Goal: Task Accomplishment & Management: Use online tool/utility

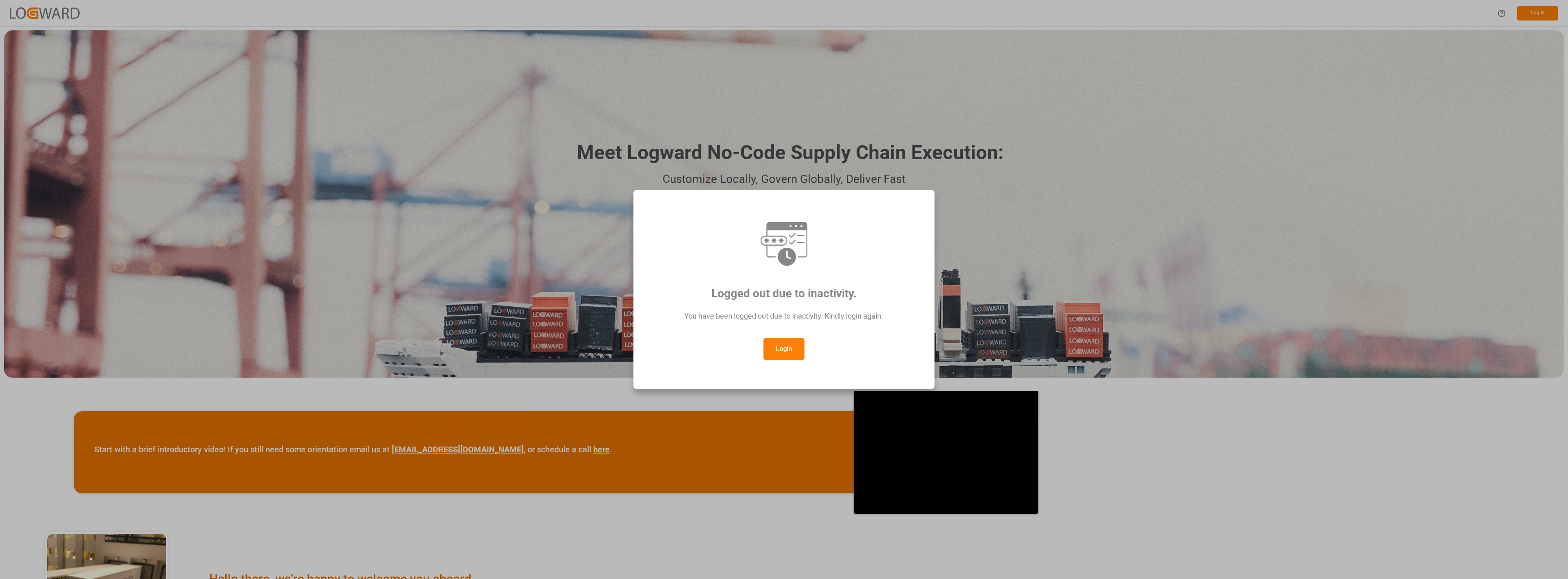
click at [789, 353] on button "Login" at bounding box center [783, 348] width 41 height 22
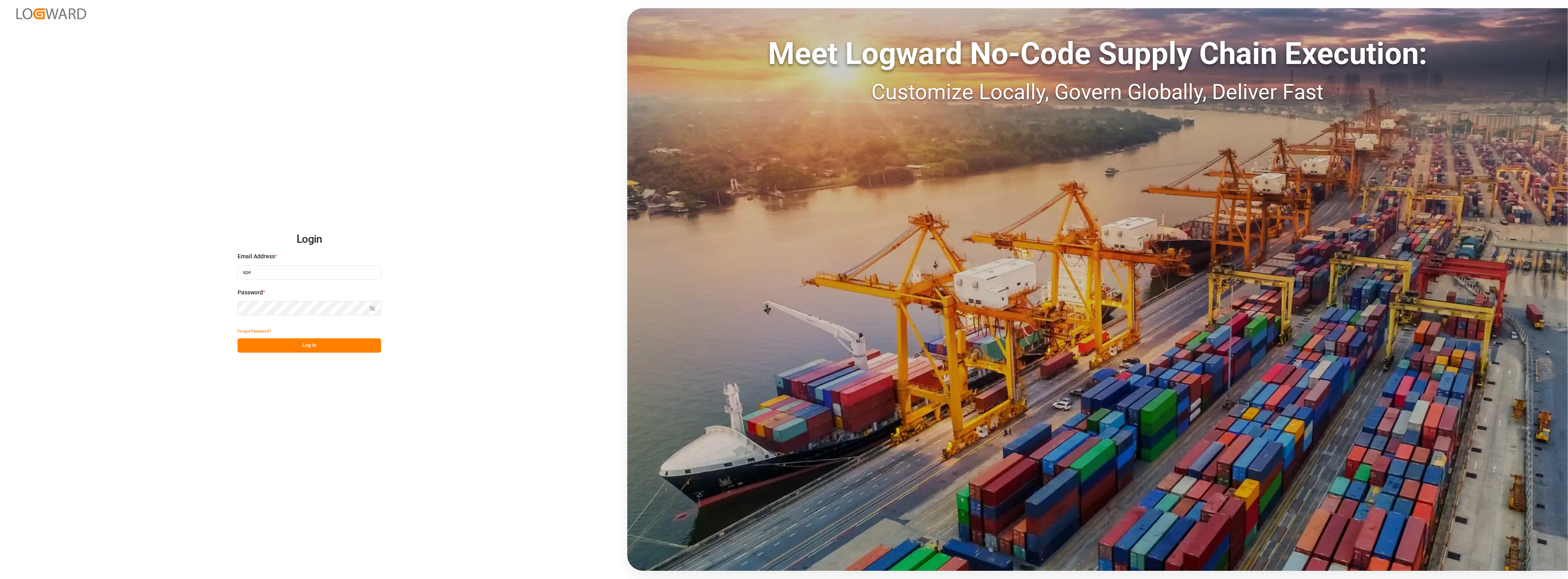
click at [325, 276] on input "xpe" at bounding box center [309, 272] width 144 height 15
type input "[DOMAIN_NAME]"
drag, startPoint x: 293, startPoint y: 271, endPoint x: 212, endPoint y: 271, distance: 81.0
click at [212, 271] on div "Login Email Address * [DOMAIN_NAME] Enter a valid email. Password * Show passwo…" at bounding box center [784, 290] width 1568 height 579
click at [199, 302] on div "Login Email Address * Email is required. Password * Show password Forgot Passwo…" at bounding box center [784, 290] width 1568 height 579
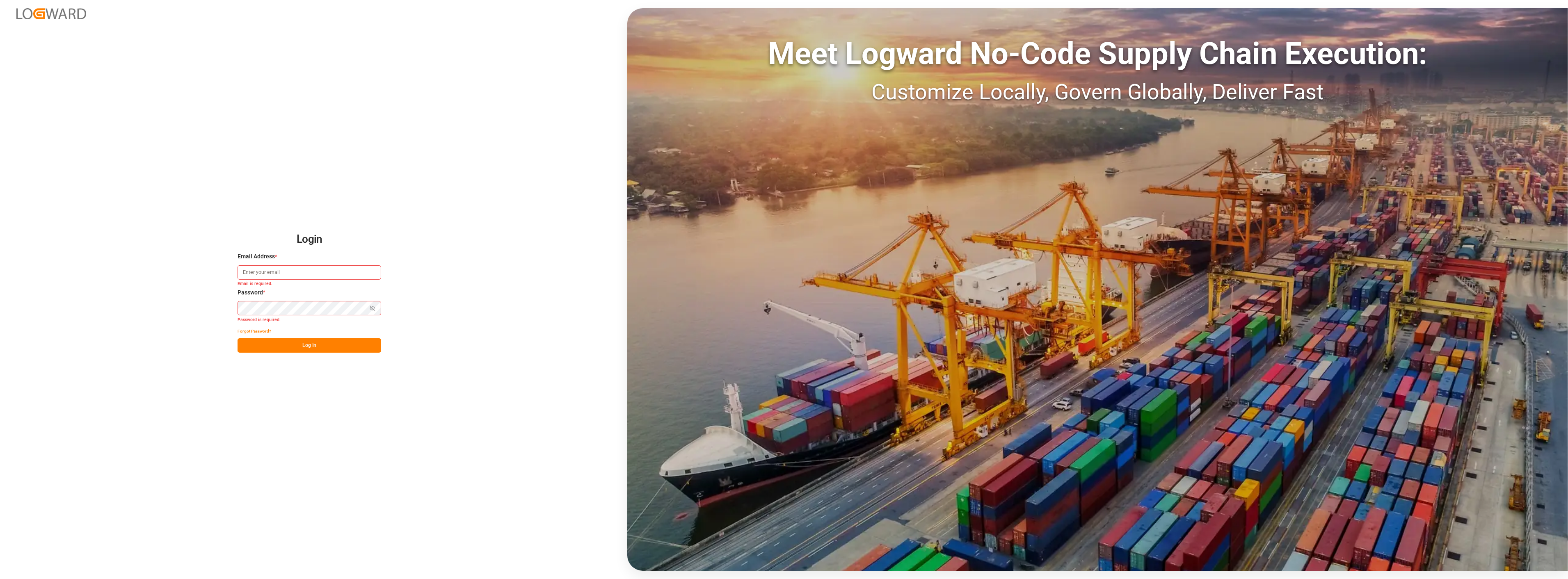
click at [273, 275] on input at bounding box center [309, 272] width 144 height 15
type input "[PERSON_NAME][EMAIL_ADDRESS][PERSON_NAME][DOMAIN_NAME]"
click at [343, 345] on button "Log In" at bounding box center [309, 345] width 144 height 15
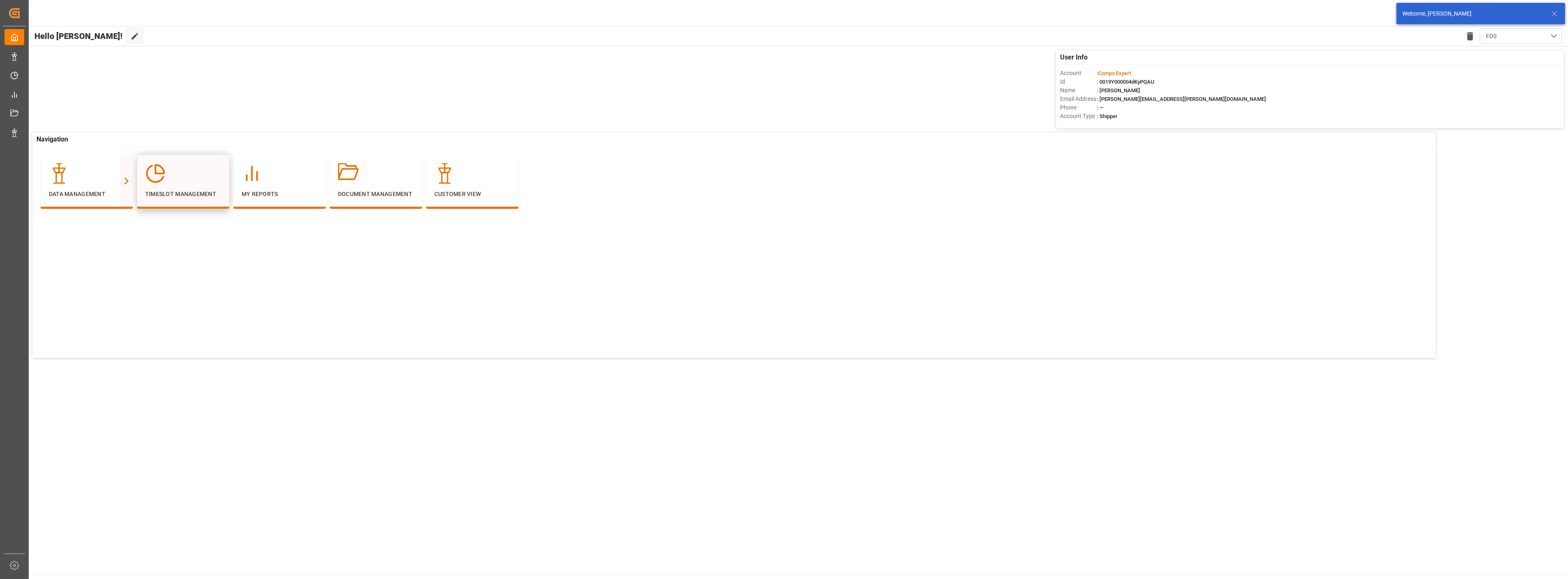
click at [190, 184] on div "Timeslot Management" at bounding box center [183, 181] width 76 height 35
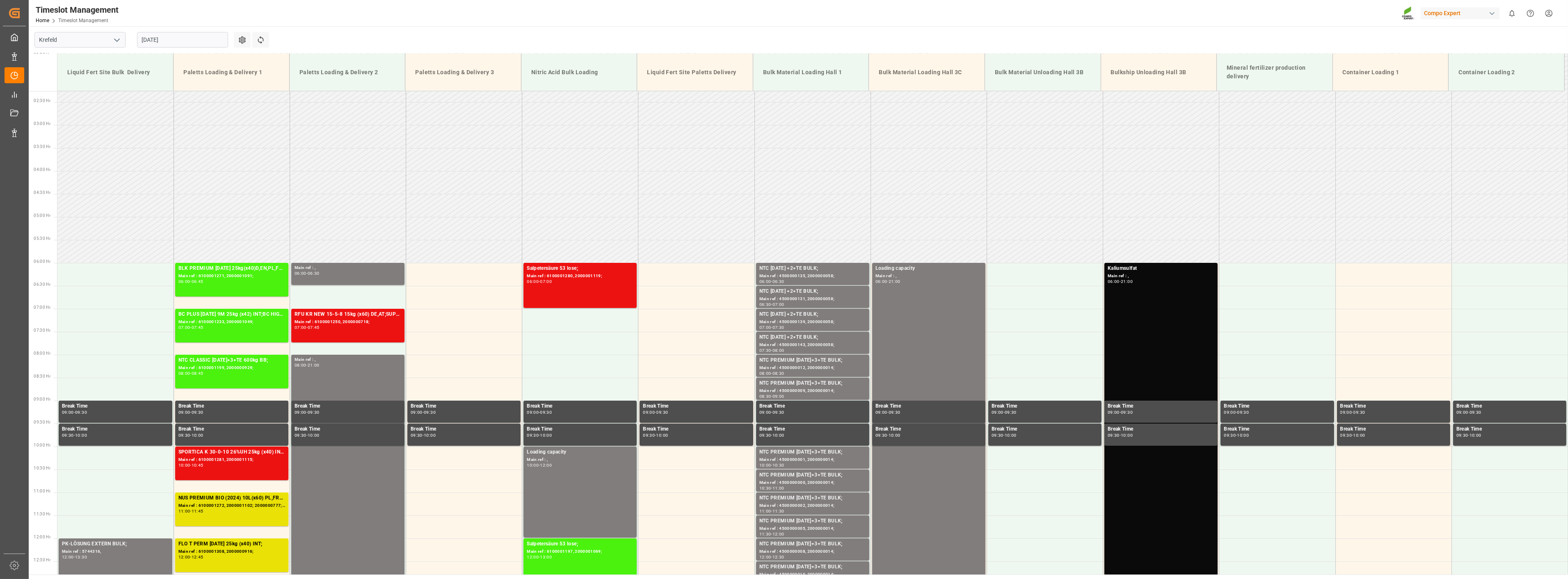
scroll to position [26, 0]
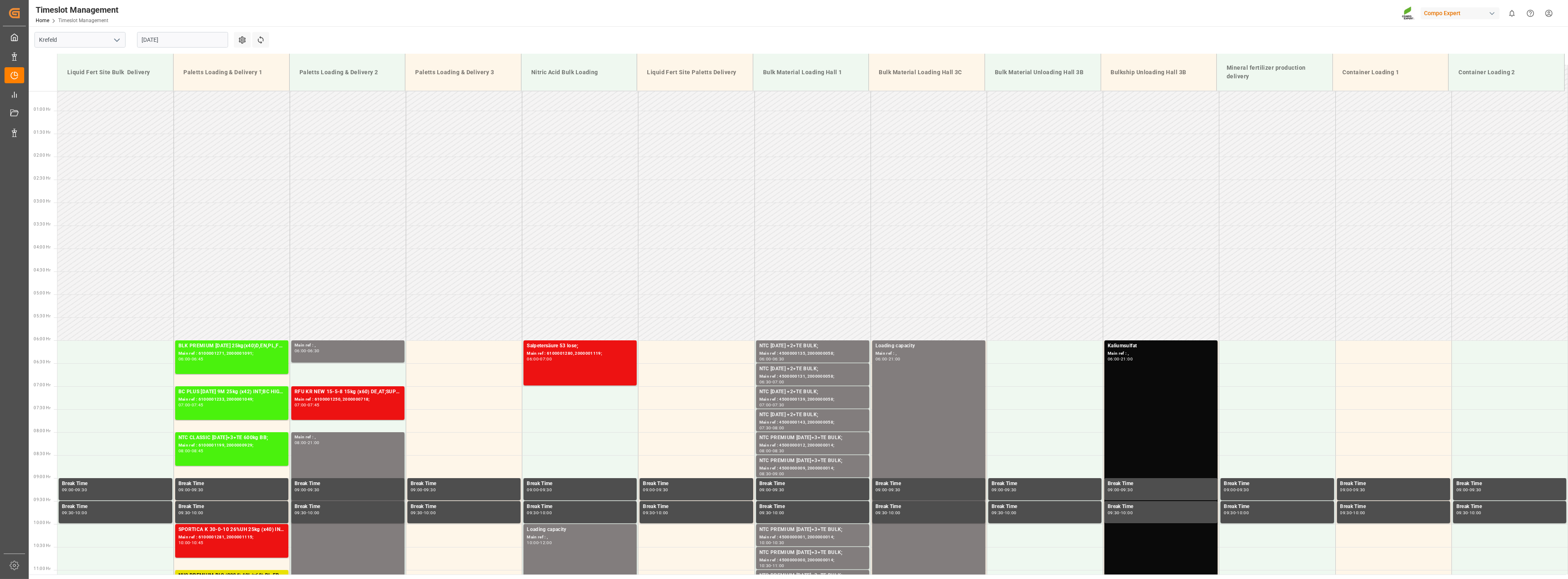
click at [183, 40] on input "[DATE]" at bounding box center [183, 40] width 91 height 16
click at [183, 137] on div "20" at bounding box center [180, 137] width 10 height 10
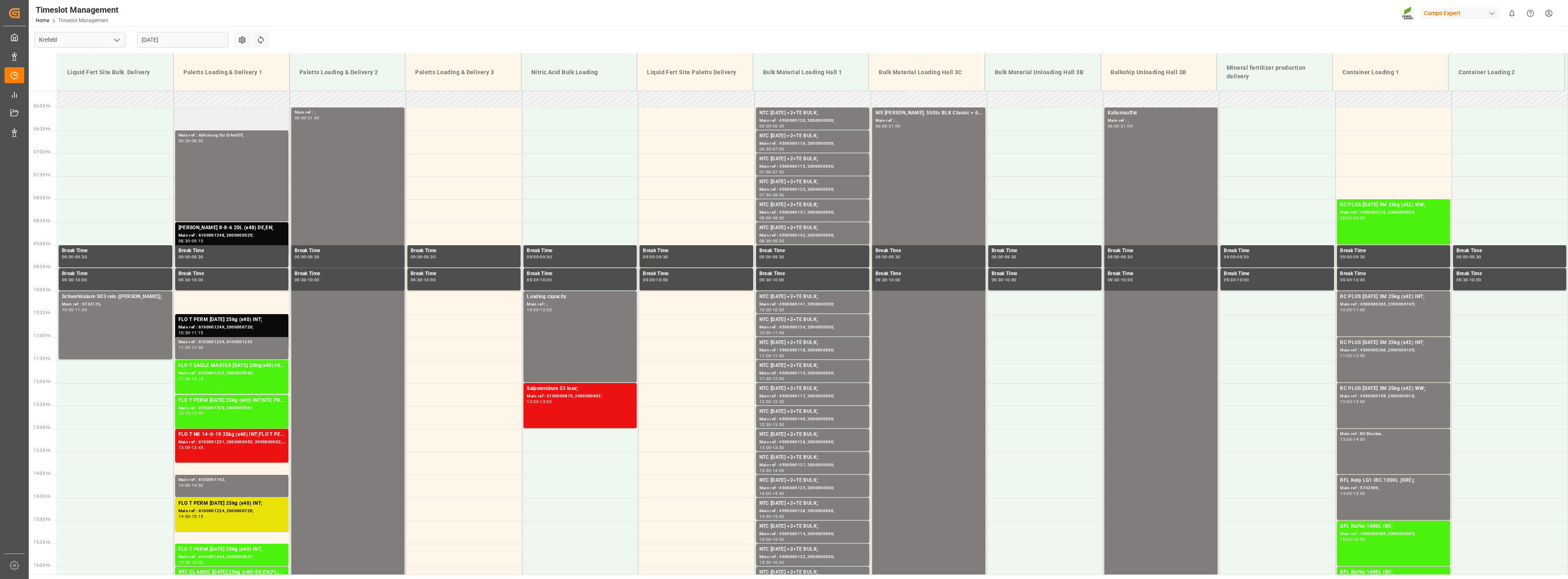
scroll to position [254, 0]
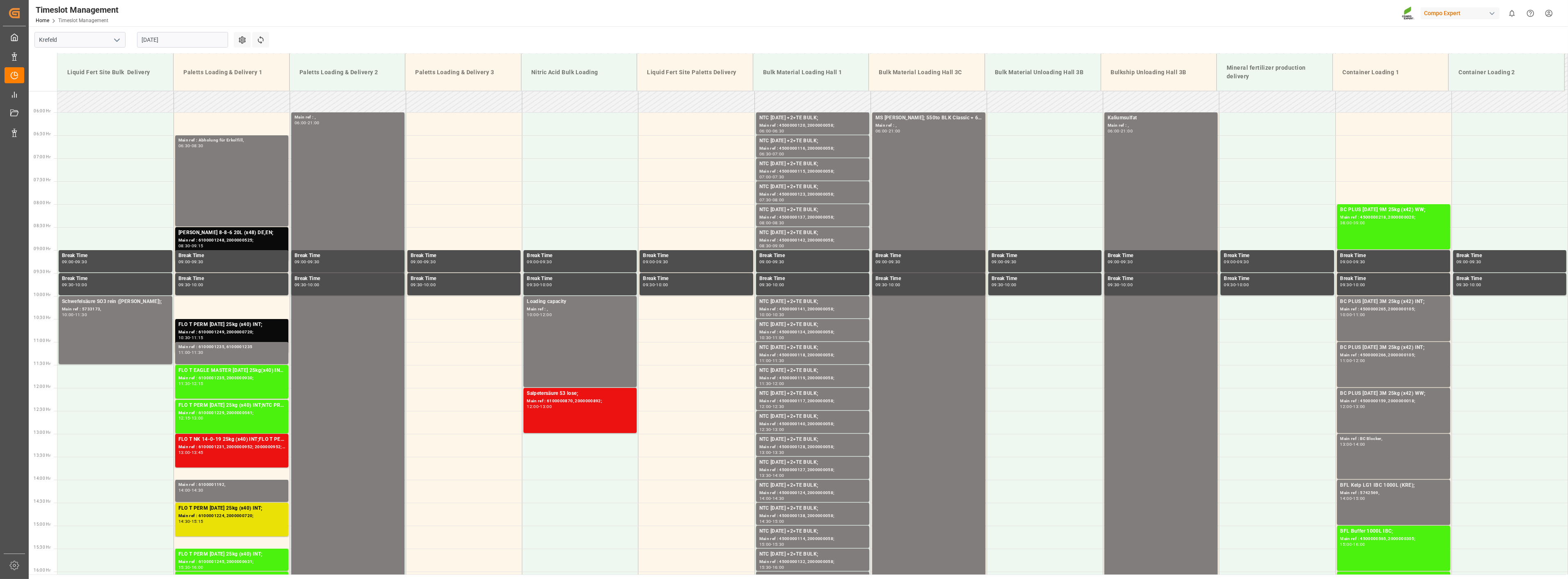
click at [204, 46] on input "[DATE]" at bounding box center [183, 40] width 91 height 16
click at [163, 140] on span "19" at bounding box center [163, 137] width 5 height 5
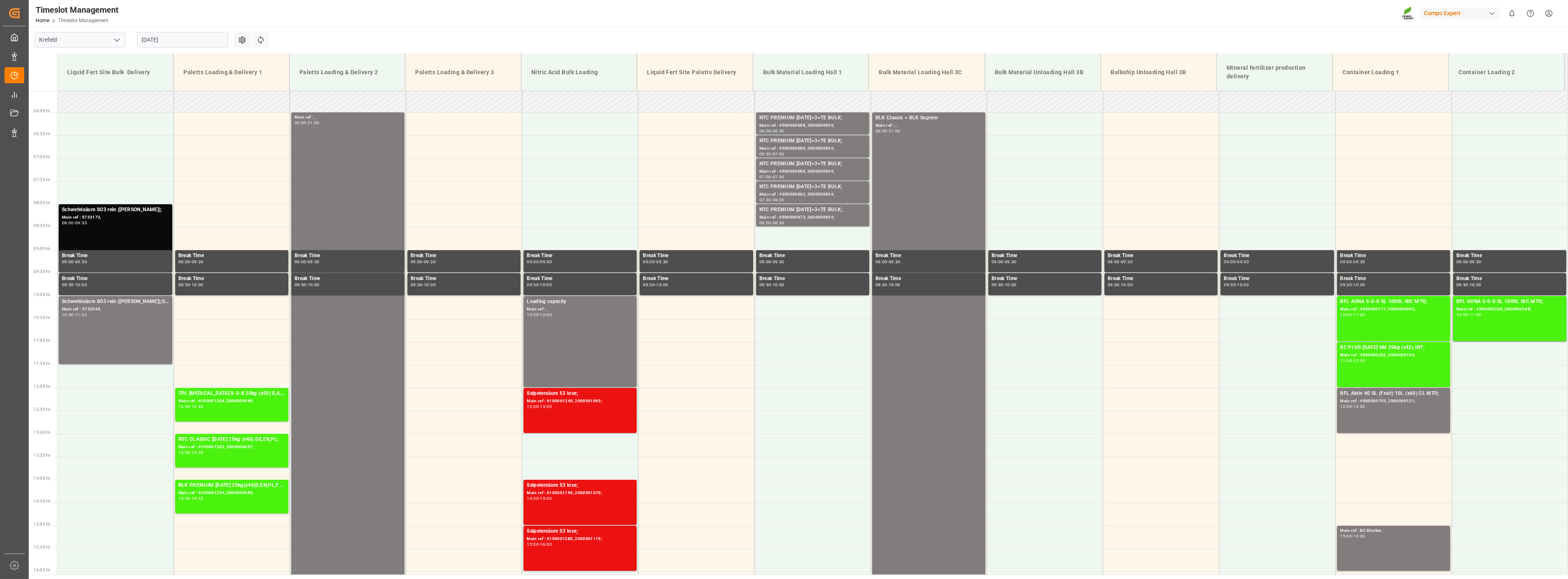
click at [182, 43] on input "[DATE]" at bounding box center [183, 40] width 91 height 16
click at [149, 137] on span "18" at bounding box center [147, 137] width 5 height 5
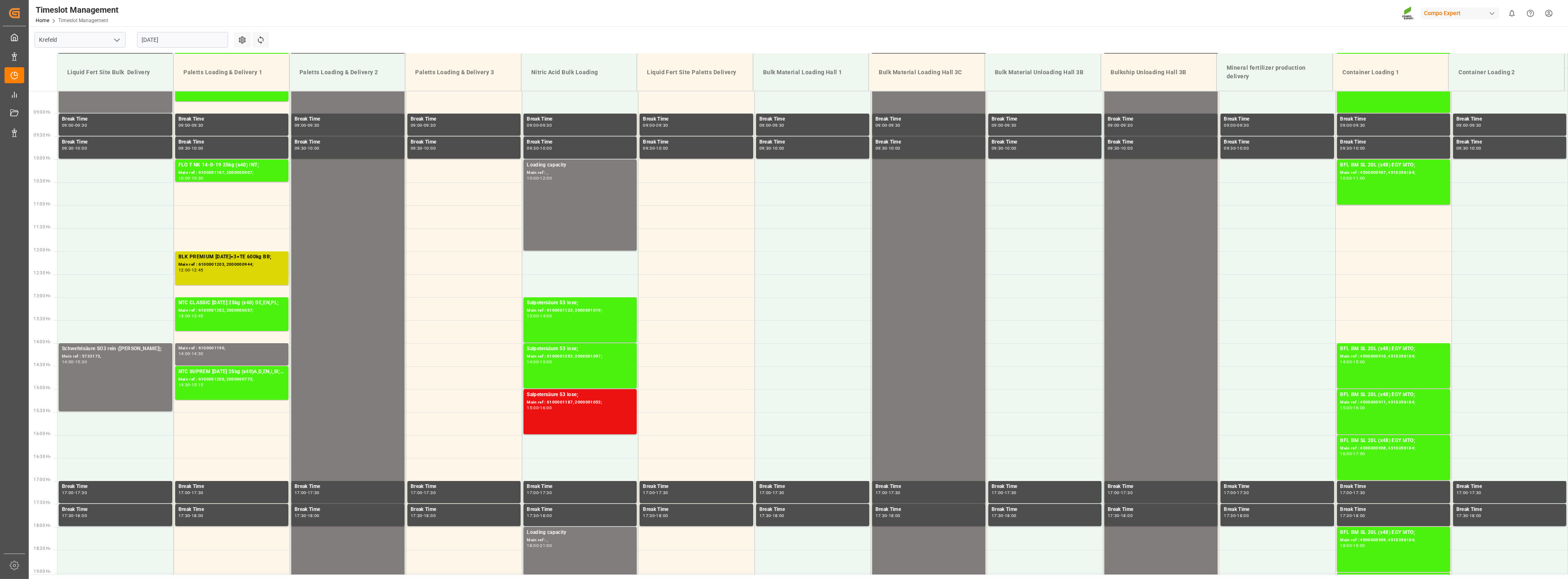
scroll to position [208, 0]
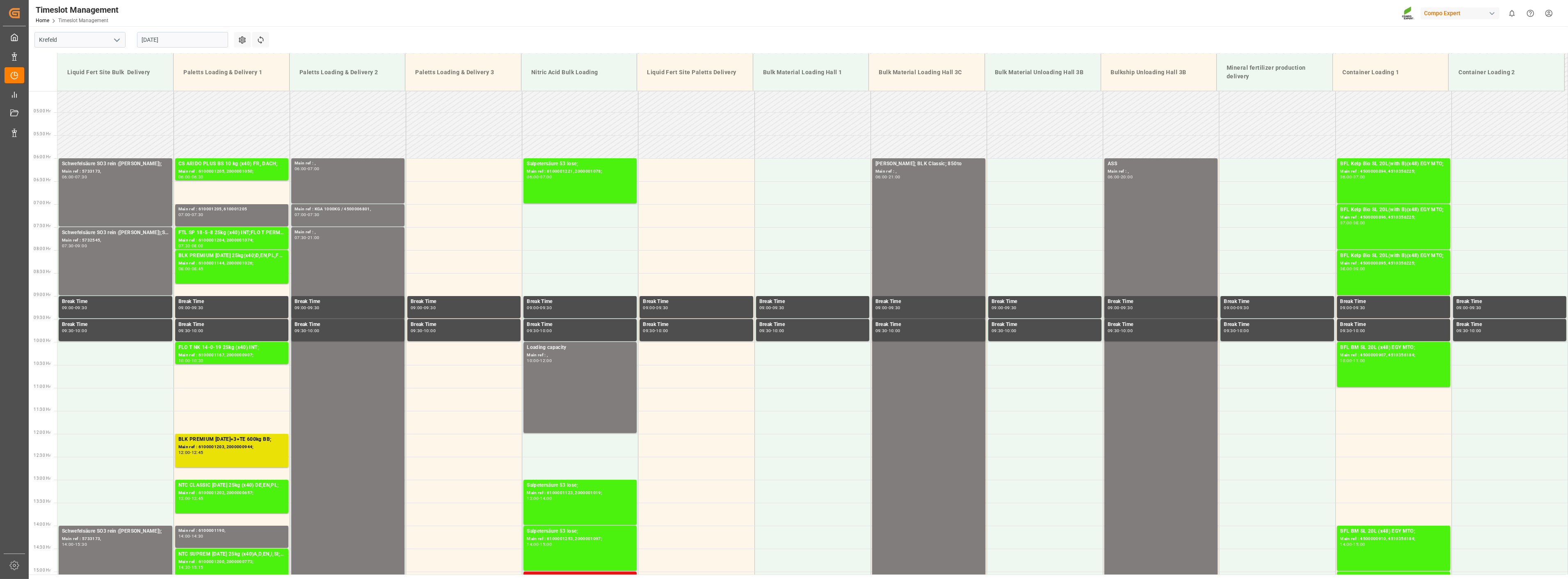
click at [192, 46] on input "[DATE]" at bounding box center [183, 40] width 91 height 16
click at [182, 139] on span "20" at bounding box center [179, 137] width 5 height 5
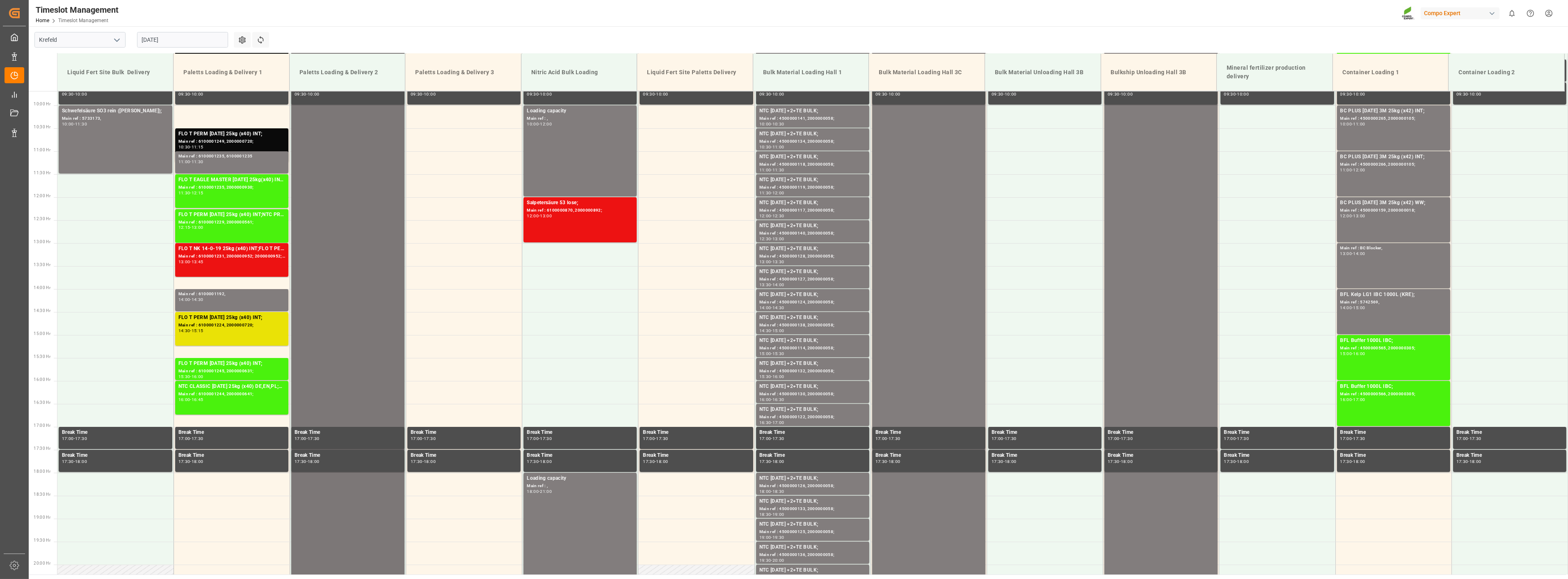
scroll to position [345, 0]
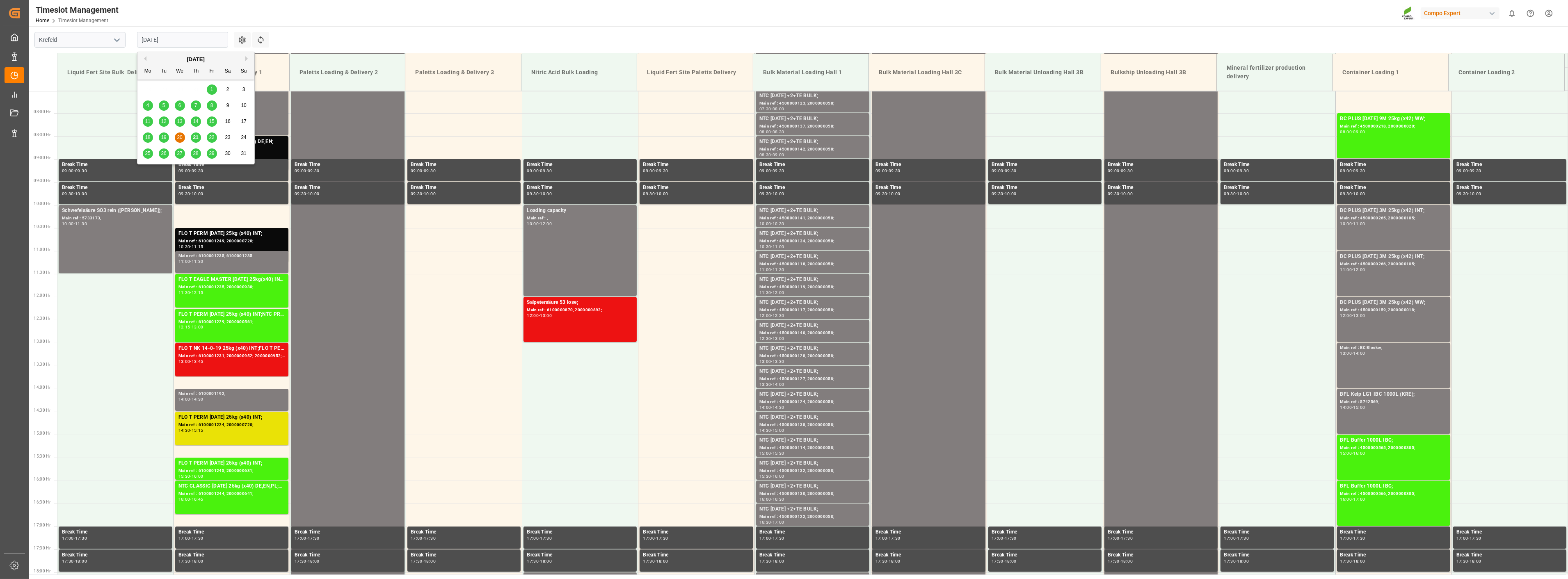
click at [177, 33] on input "[DATE]" at bounding box center [183, 40] width 91 height 16
click at [198, 138] on span "21" at bounding box center [195, 137] width 5 height 5
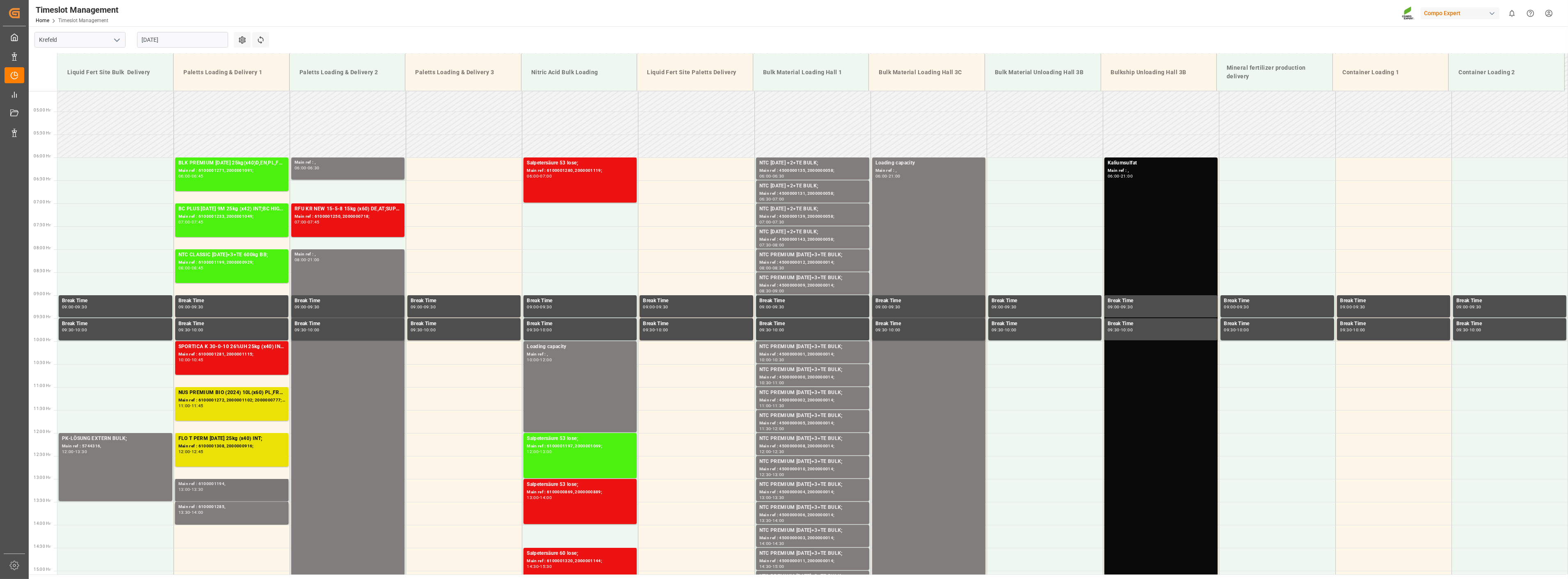
scroll to position [208, 0]
